Goal: Information Seeking & Learning: Learn about a topic

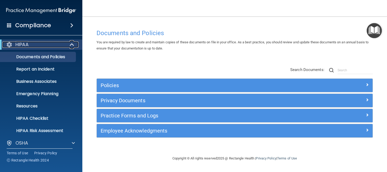
click at [52, 44] on div "HIPAA" at bounding box center [33, 45] width 63 height 6
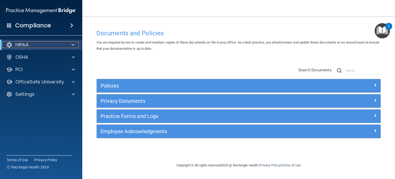
click at [58, 45] on div "HIPAA" at bounding box center [33, 45] width 63 height 6
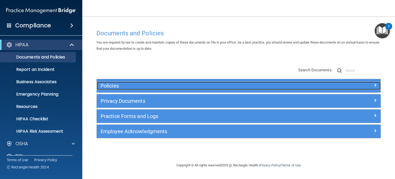
click at [117, 85] on h5 "Policies" at bounding box center [203, 86] width 205 height 6
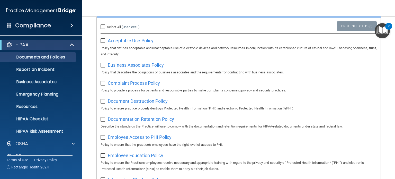
scroll to position [77, 0]
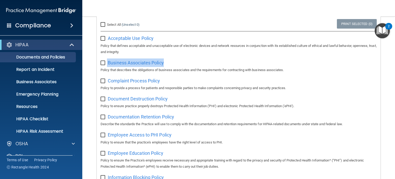
drag, startPoint x: 168, startPoint y: 63, endPoint x: 106, endPoint y: 62, distance: 62.5
click at [106, 62] on div "Business Associates Policy Policy that describes the obligations of business as…" at bounding box center [239, 65] width 276 height 15
click at [272, 62] on div "Business Associates Policy Policy that describes the obligations of business as…" at bounding box center [239, 65] width 276 height 15
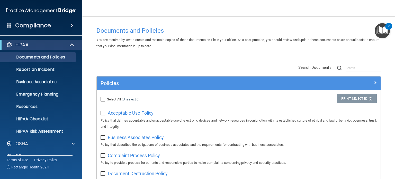
scroll to position [0, 0]
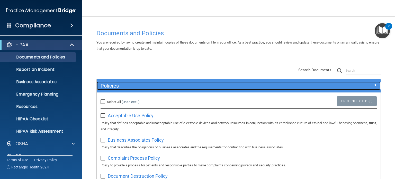
click at [139, 85] on h5 "Policies" at bounding box center [203, 86] width 205 height 6
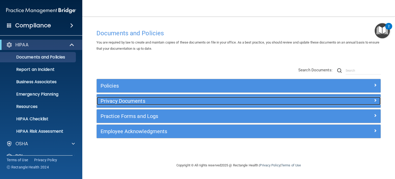
click at [146, 102] on h5 "Privacy Documents" at bounding box center [203, 101] width 205 height 6
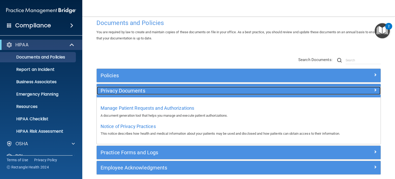
scroll to position [26, 0]
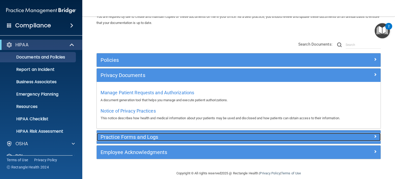
click at [159, 138] on h5 "Practice Forms and Logs" at bounding box center [203, 137] width 205 height 6
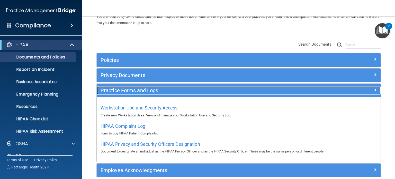
scroll to position [50, 0]
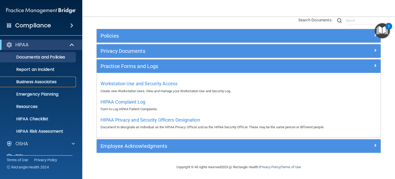
click at [38, 81] on p "Business Associates" at bounding box center [38, 81] width 70 height 5
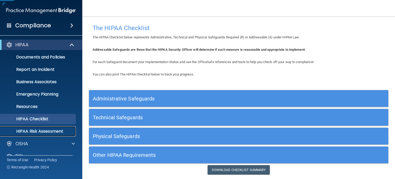
click at [50, 129] on p "HIPAA Risk Assessment" at bounding box center [38, 131] width 70 height 5
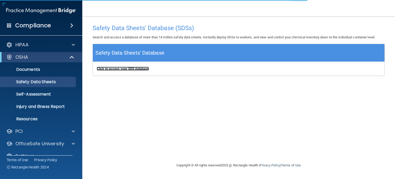
click at [133, 69] on b "Click to access your SDS database" at bounding box center [123, 69] width 52 height 4
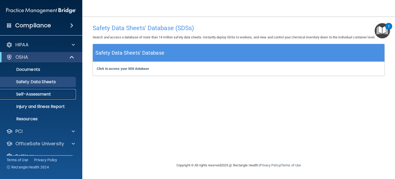
click at [42, 90] on link "Self-Assessment" at bounding box center [35, 94] width 81 height 10
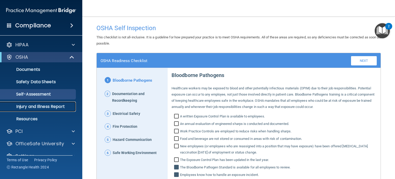
click at [60, 108] on p "Injury and Illness Report" at bounding box center [38, 106] width 70 height 5
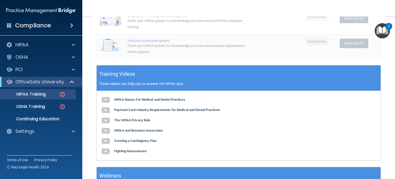
scroll to position [129, 0]
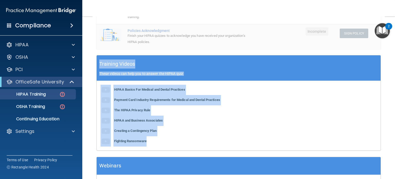
drag, startPoint x: 98, startPoint y: 72, endPoint x: 194, endPoint y: 146, distance: 121.6
click at [194, 146] on div "Training Videos These videos can help you to answer the HIPAA quiz HIPAA Basics…" at bounding box center [238, 102] width 284 height 95
click at [197, 146] on div "HIPAA Basics For Medical and Dental Practices Payment Card Industry Requirement…" at bounding box center [239, 115] width 284 height 69
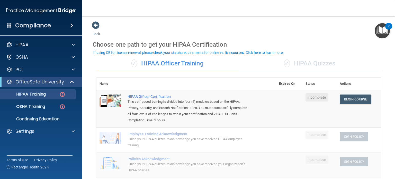
scroll to position [0, 0]
click at [321, 68] on div "✓ HIPAA Quizzes" at bounding box center [310, 63] width 142 height 15
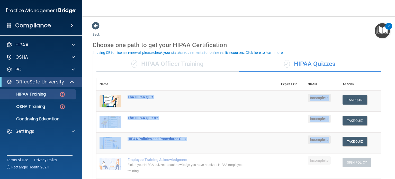
drag, startPoint x: 124, startPoint y: 97, endPoint x: 332, endPoint y: 138, distance: 211.9
click at [332, 138] on tbody "The HIPAA Quiz Incomplete Take Quiz Download Certificate The HIPAA Quiz #2 Inco…" at bounding box center [238, 146] width 284 height 112
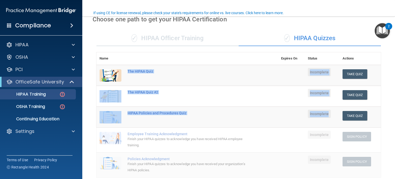
scroll to position [51, 0]
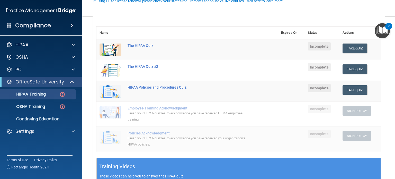
click at [159, 142] on div "Finish your HIPAA quizzes to acknowledge you have received your organization’s …" at bounding box center [190, 141] width 125 height 12
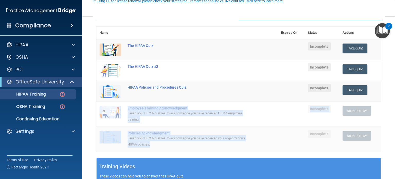
drag, startPoint x: 128, startPoint y: 109, endPoint x: 197, endPoint y: 148, distance: 80.1
click at [197, 148] on tbody "The HIPAA Quiz Incomplete Take Quiz Download Certificate The HIPAA Quiz #2 Inco…" at bounding box center [238, 95] width 284 height 112
click at [26, 104] on p "OSHA Training" at bounding box center [24, 106] width 42 height 5
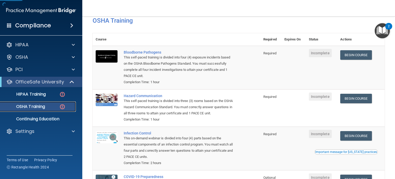
scroll to position [26, 0]
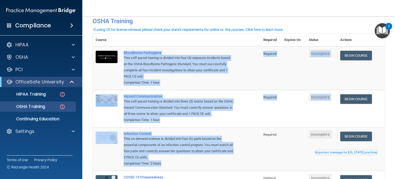
drag, startPoint x: 123, startPoint y: 52, endPoint x: 232, endPoint y: 165, distance: 156.2
click at [232, 165] on tbody "Bloodborne Pathogens This self-paced training is divided into four (4) exposure…" at bounding box center [239, 126] width 292 height 161
click at [232, 165] on div "Completion Time: 2 hours" at bounding box center [179, 163] width 111 height 6
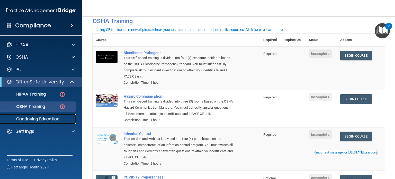
click at [66, 118] on p "Continuing Education" at bounding box center [38, 118] width 70 height 5
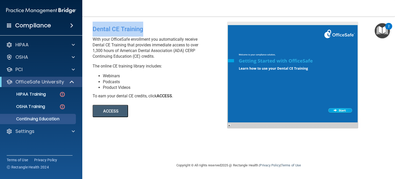
drag, startPoint x: 162, startPoint y: 26, endPoint x: 91, endPoint y: 30, distance: 70.8
click at [91, 30] on div "Dental CE Training With your OfficeSafe enrollment you automatically receive De…" at bounding box center [162, 69] width 146 height 95
click at [115, 111] on button "ACCESS" at bounding box center [110, 111] width 35 height 12
click at [58, 130] on div "Settings" at bounding box center [34, 131] width 64 height 6
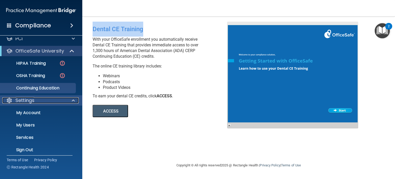
scroll to position [34, 0]
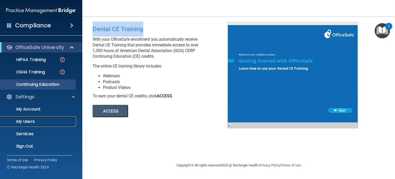
click at [43, 123] on p "My Users" at bounding box center [38, 121] width 70 height 5
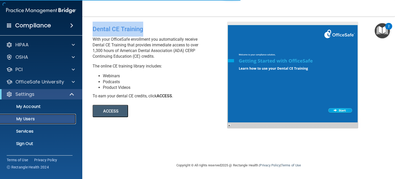
select select "20"
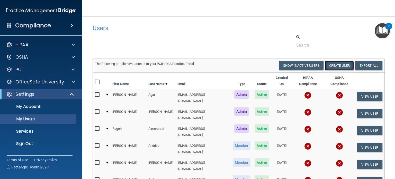
click at [328, 62] on button "Create User" at bounding box center [339, 66] width 29 height 10
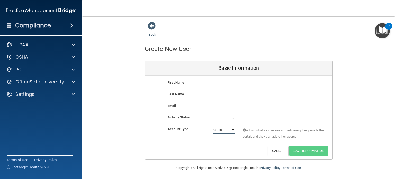
click at [223, 129] on select "Admin Member" at bounding box center [224, 130] width 22 height 8
click at [204, 144] on div "Account Type Practice Admin Admin Member Financial Institution Business Associa…" at bounding box center [238, 136] width 187 height 20
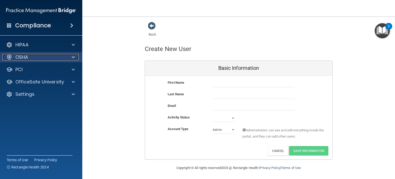
click at [57, 58] on div "OSHA" at bounding box center [34, 57] width 64 height 6
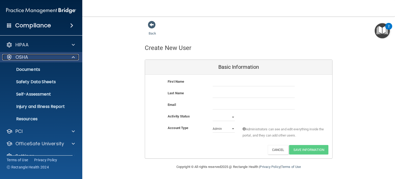
click at [27, 54] on p "OSHA" at bounding box center [21, 57] width 13 height 6
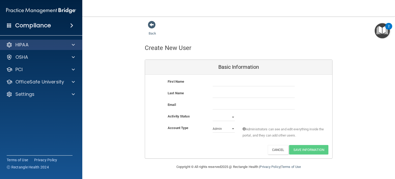
click at [53, 48] on div "HIPAA" at bounding box center [41, 45] width 83 height 10
click at [57, 45] on div "HIPAA" at bounding box center [34, 45] width 64 height 6
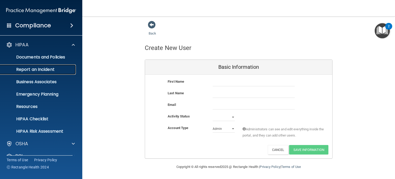
click at [50, 70] on p "Report an Incident" at bounding box center [38, 69] width 70 height 5
